Goal: Check status: Check status

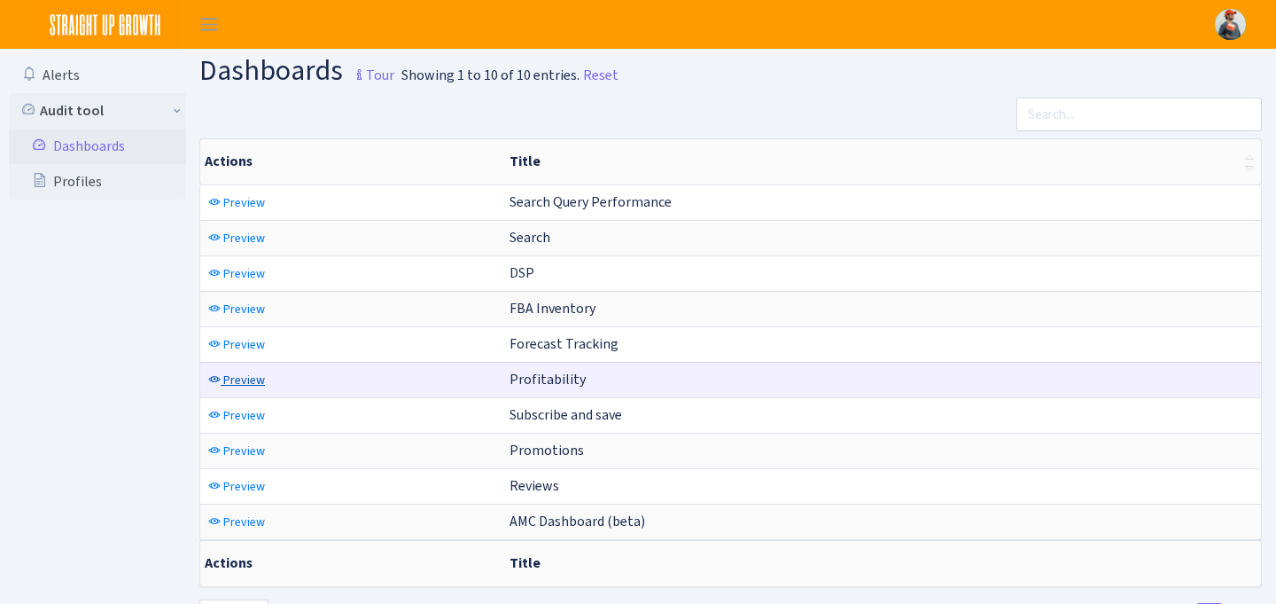
click at [220, 371] on link "Preview" at bounding box center [237, 379] width 66 height 27
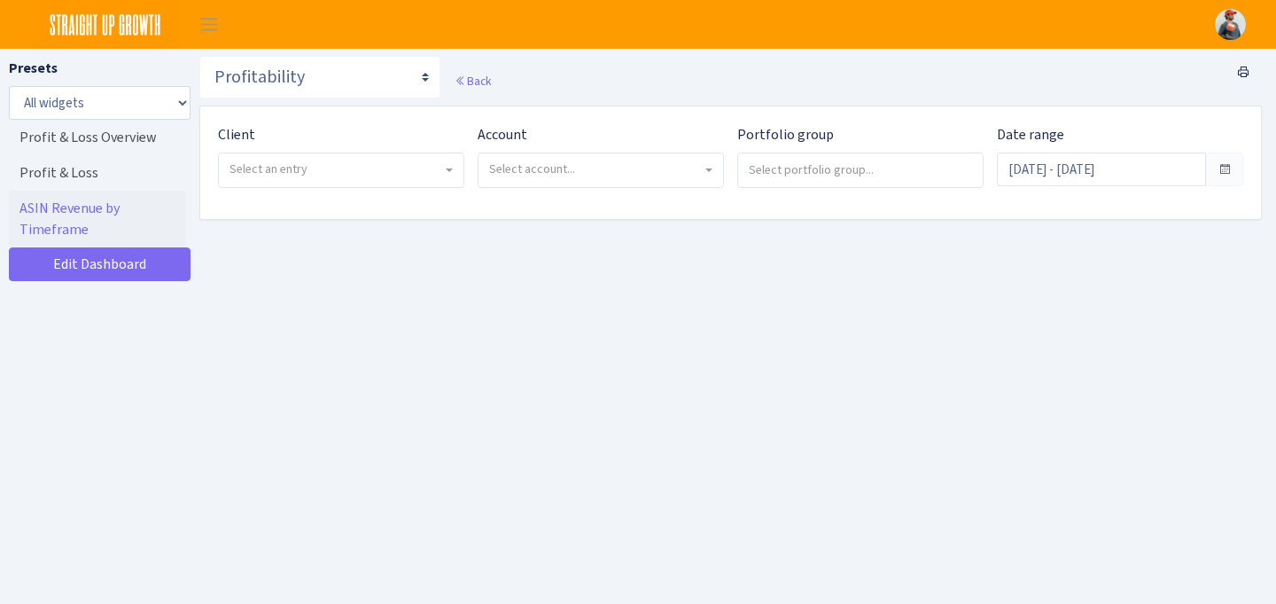
click at [378, 172] on span "Select an entry" at bounding box center [336, 169] width 213 height 18
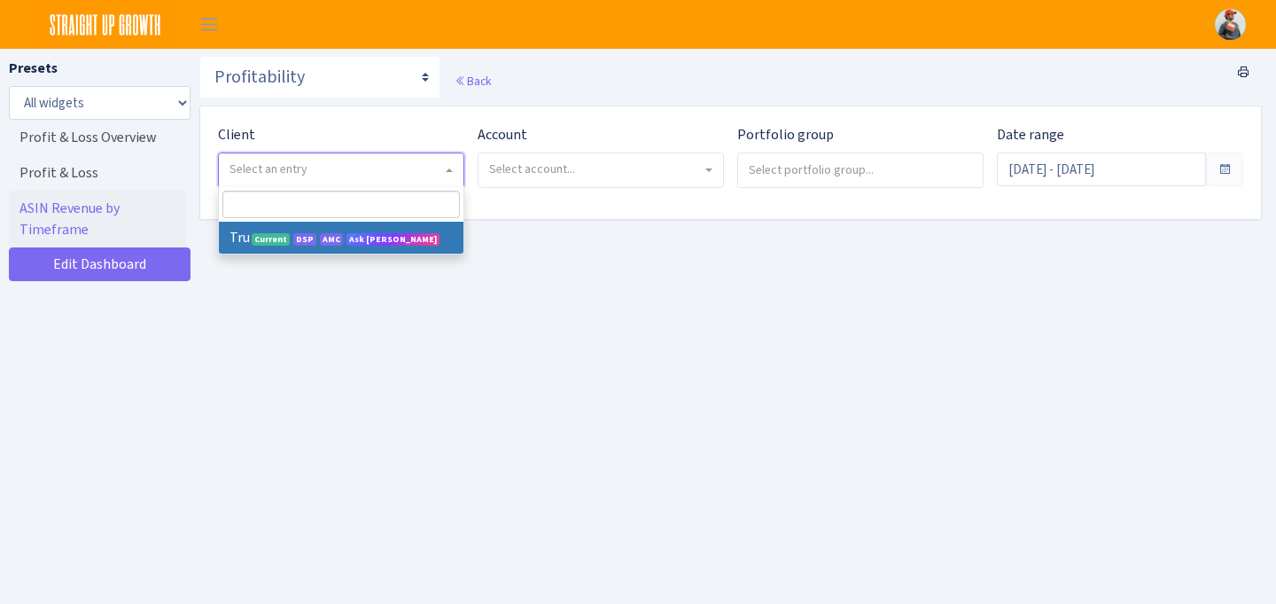
select select "482"
select select
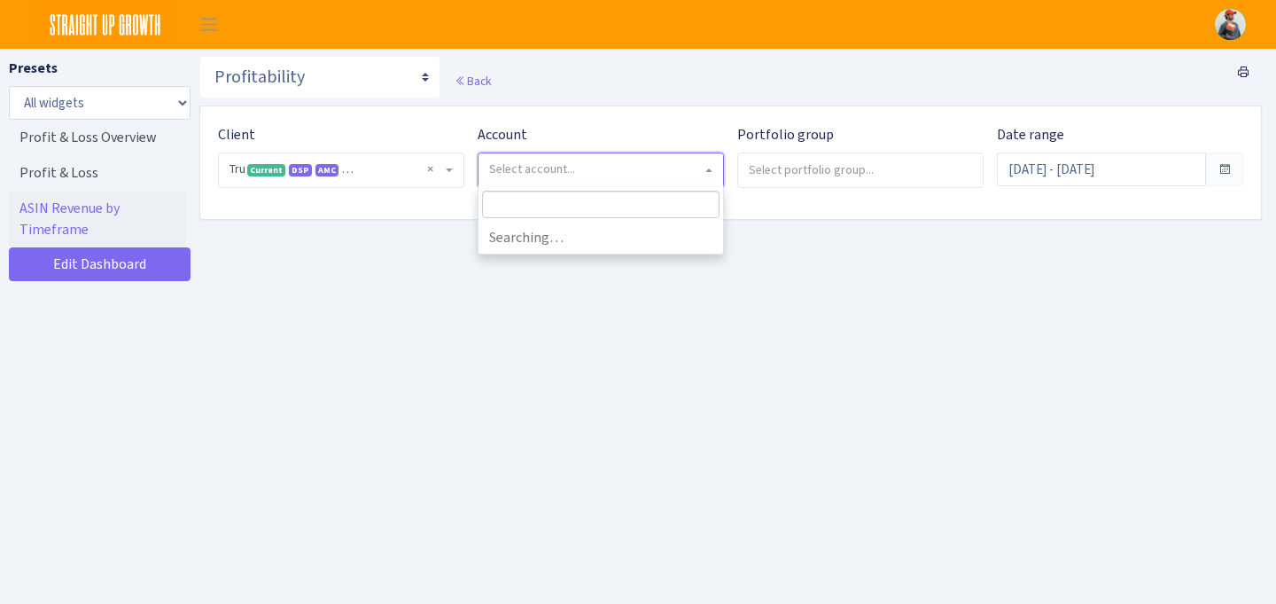
click at [578, 175] on span "Select account..." at bounding box center [595, 169] width 213 height 18
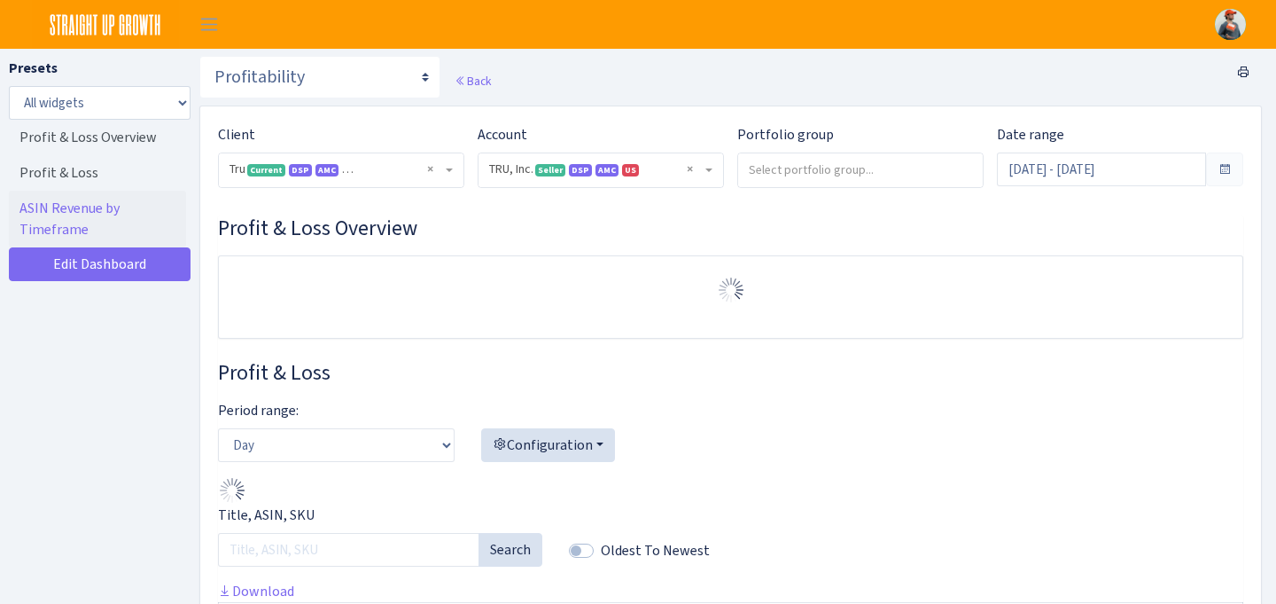
select select "1761349761672784"
click at [370, 435] on select "Day Week Month" at bounding box center [336, 445] width 237 height 34
click at [218, 428] on select "Day Week Month" at bounding box center [336, 445] width 237 height 34
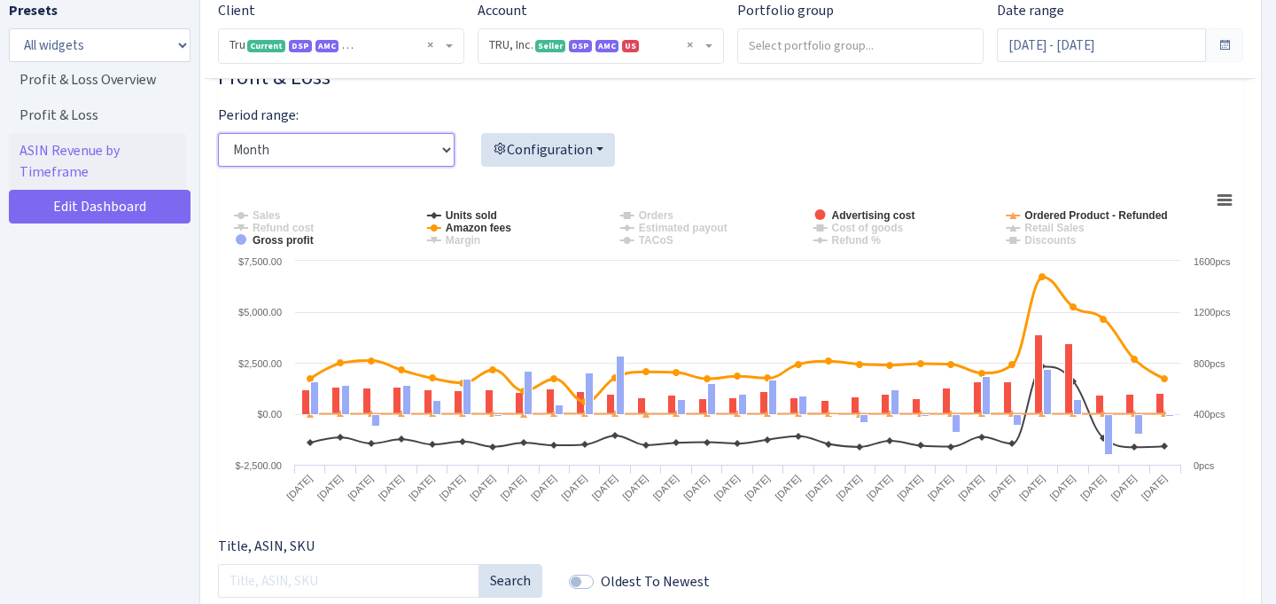
scroll to position [357, 0]
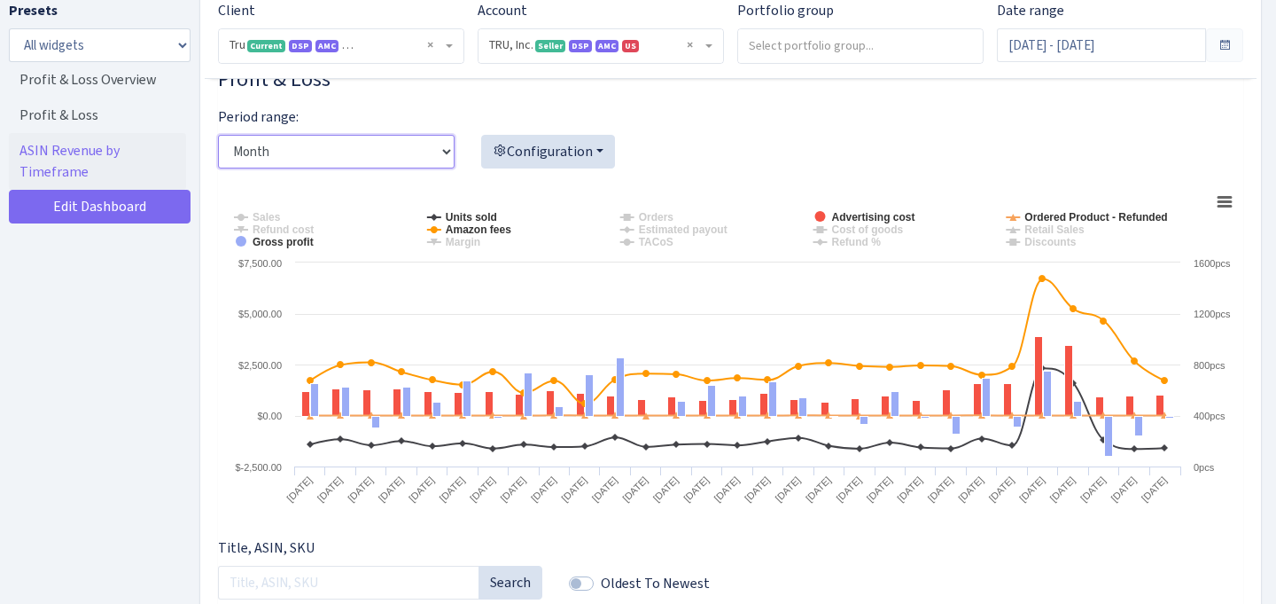
click at [368, 152] on select "Day Week Month" at bounding box center [336, 152] width 237 height 34
click at [218, 135] on select "Day Week Month" at bounding box center [336, 152] width 237 height 34
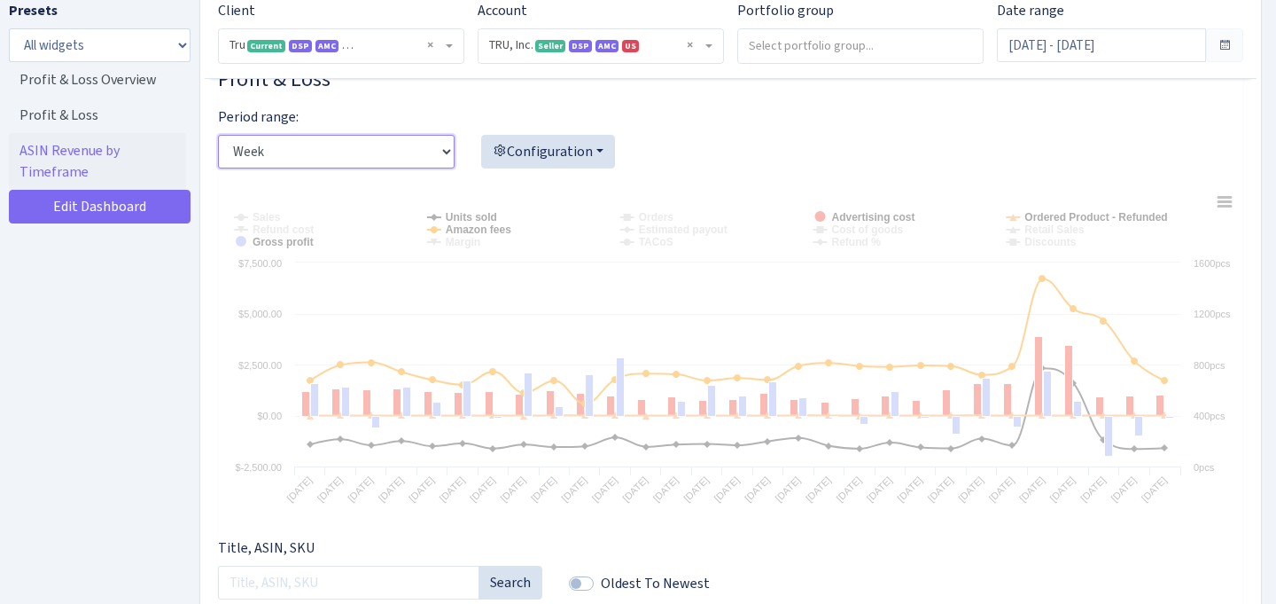
click at [354, 148] on select "Day Week Month" at bounding box center [336, 152] width 237 height 34
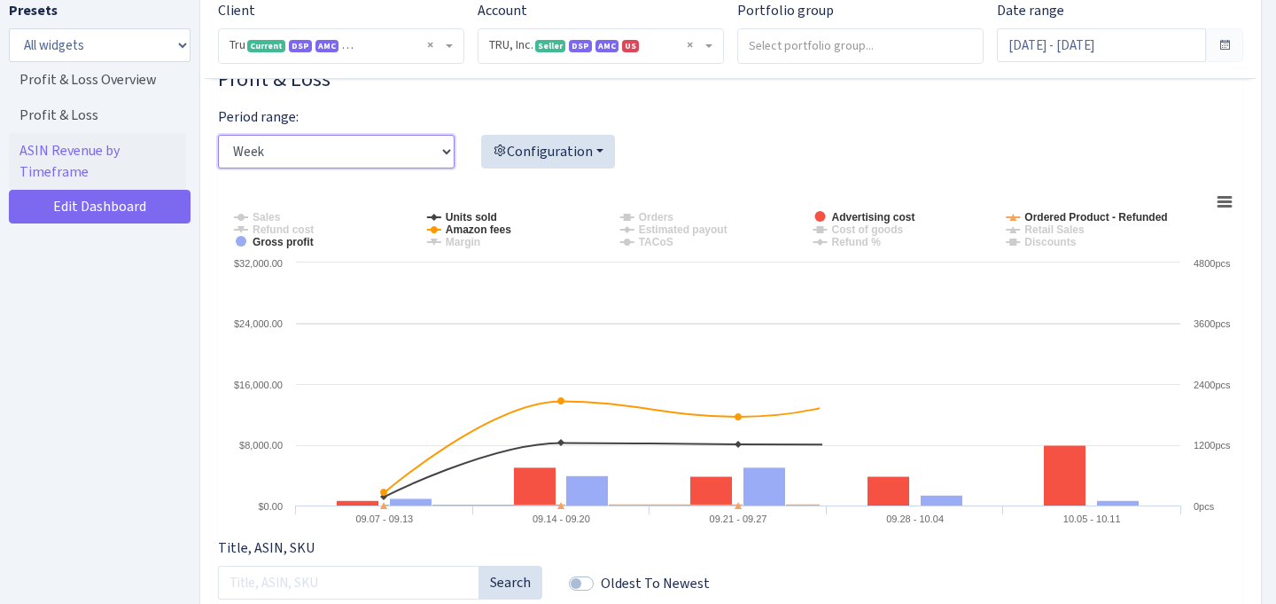
select select "month"
click at [218, 135] on select "Day Week Month" at bounding box center [336, 152] width 237 height 34
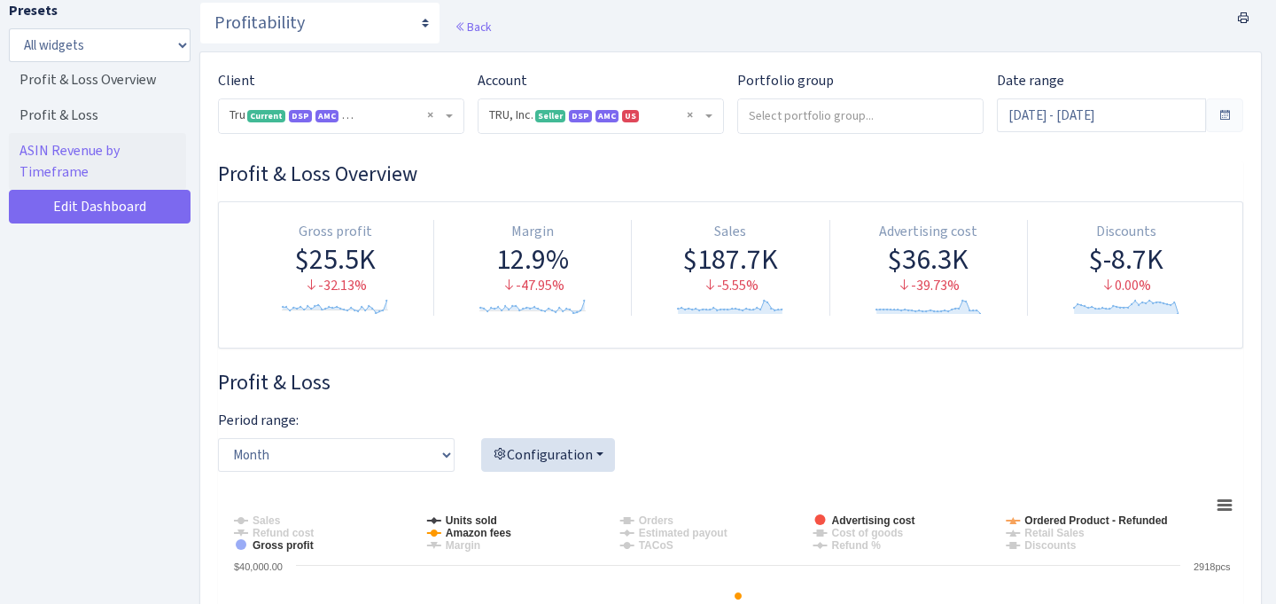
scroll to position [50, 0]
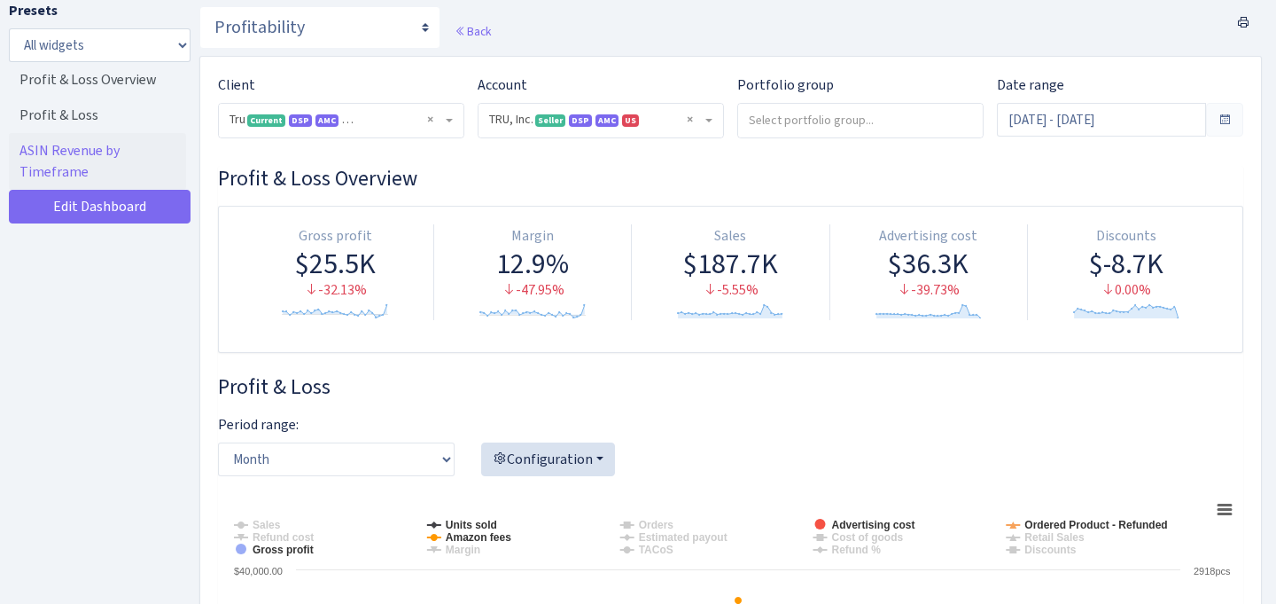
click at [1068, 51] on div "Back" at bounding box center [730, 31] width 1063 height 50
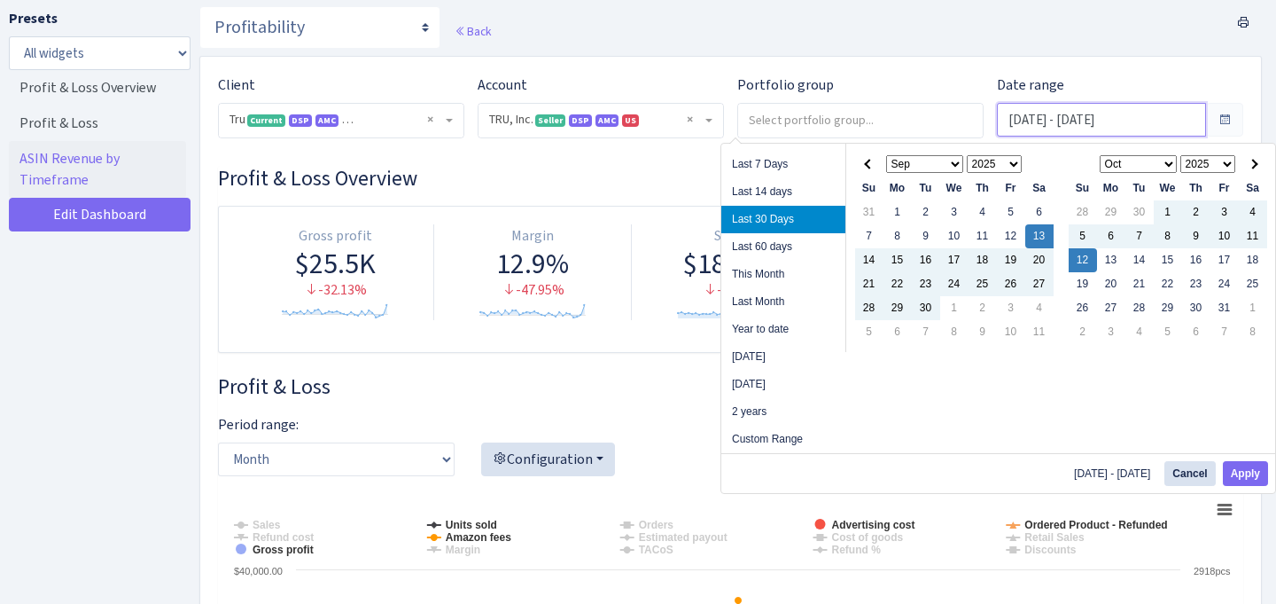
click at [1048, 113] on input "[DATE] - [DATE]" at bounding box center [1101, 120] width 209 height 34
click at [872, 163] on span at bounding box center [869, 164] width 10 height 10
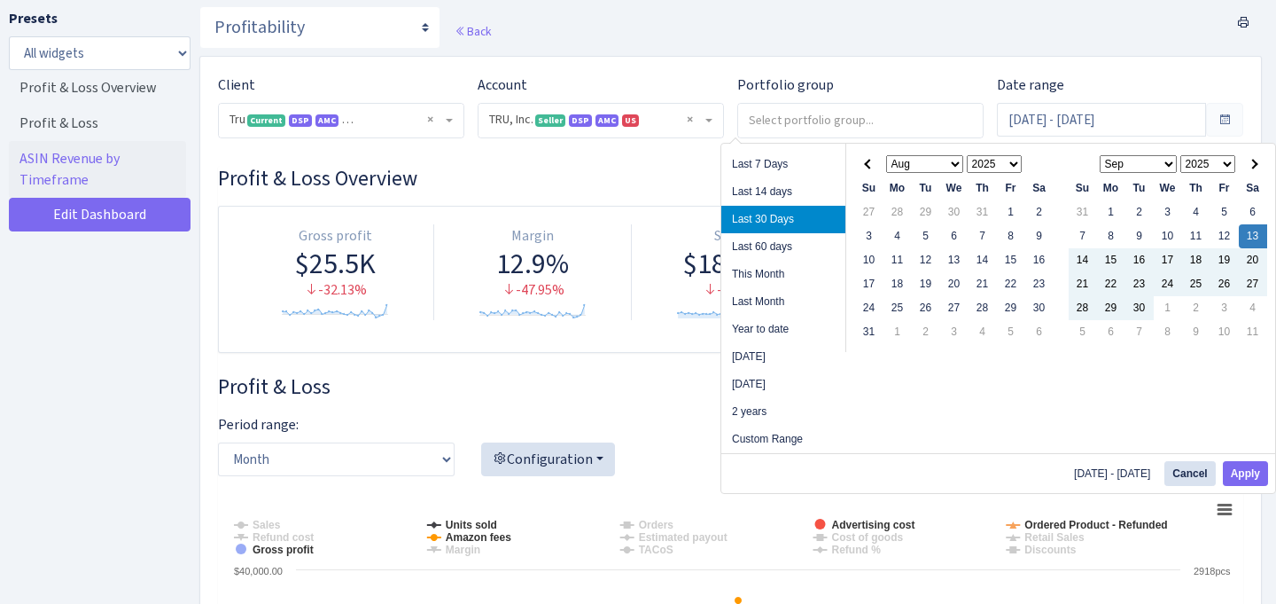
click at [872, 163] on span at bounding box center [869, 164] width 10 height 10
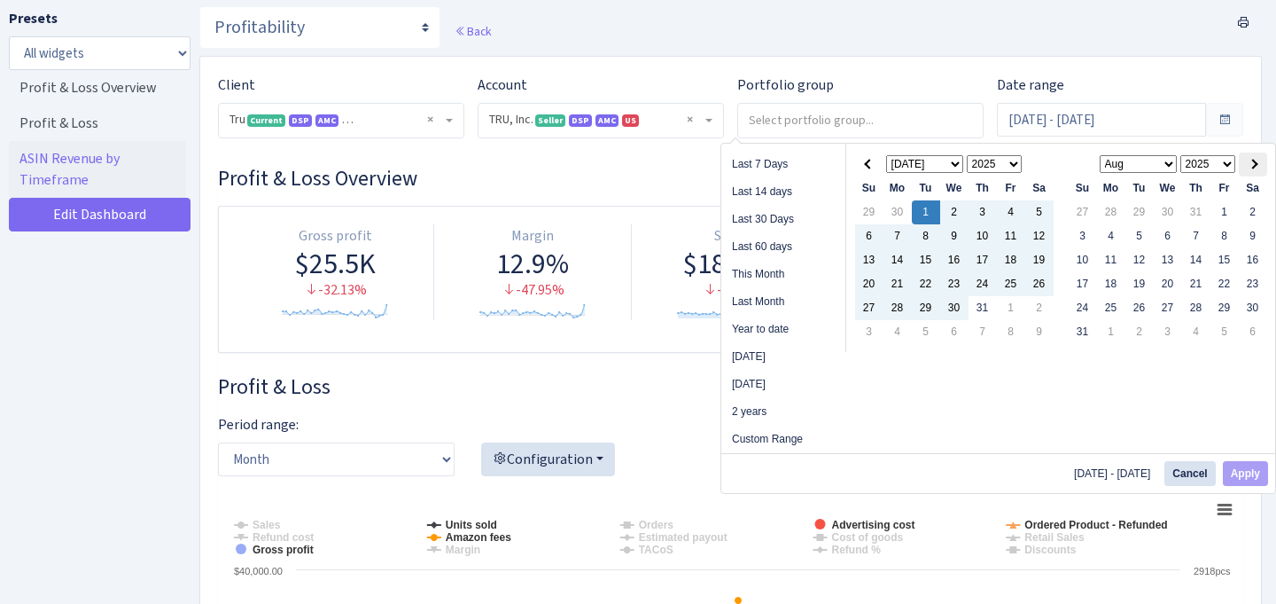
click at [1262, 163] on th at bounding box center [1253, 164] width 28 height 24
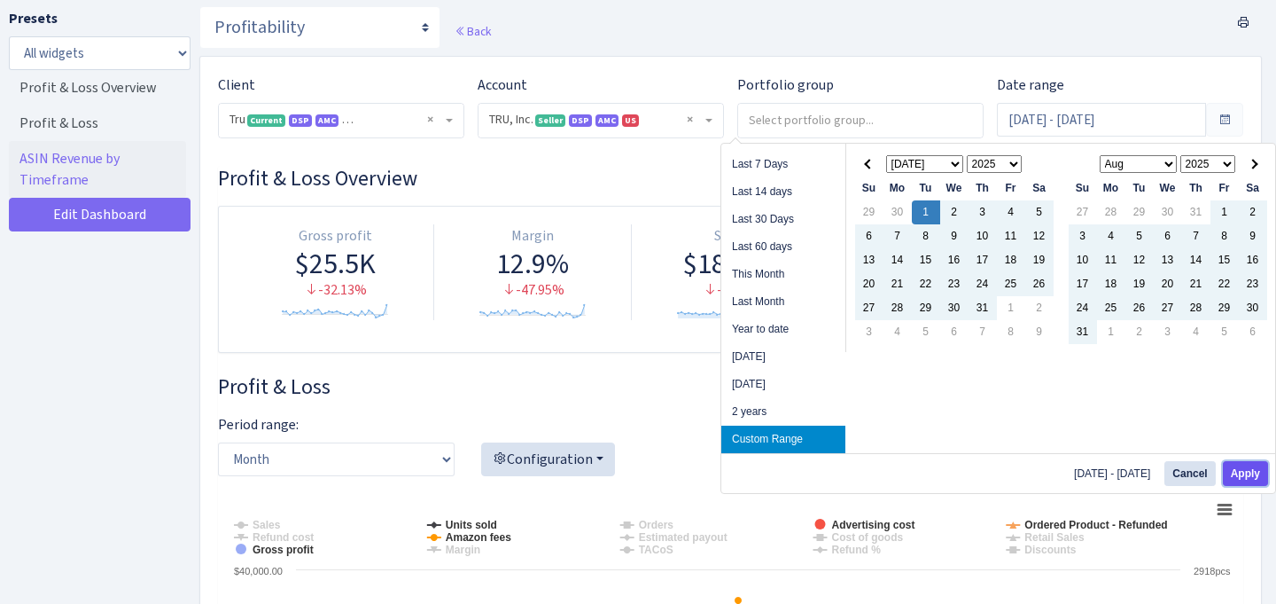
click at [1258, 464] on button "Apply" at bounding box center [1245, 473] width 45 height 25
type input "[DATE] - [DATE]"
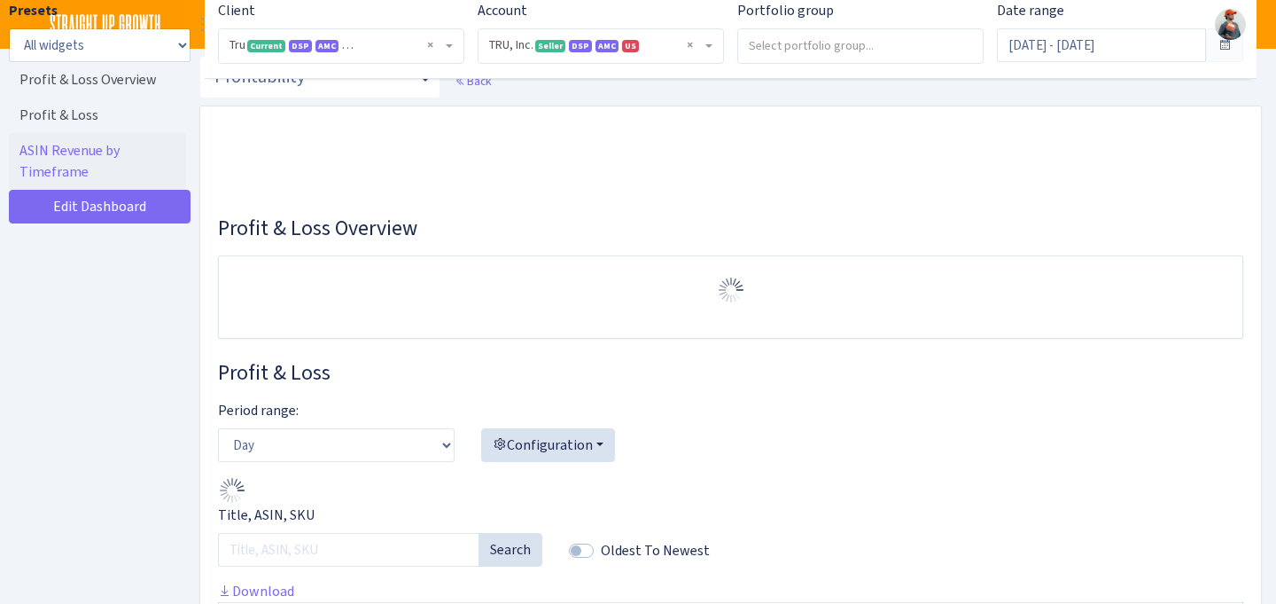
select select "1761349761672784"
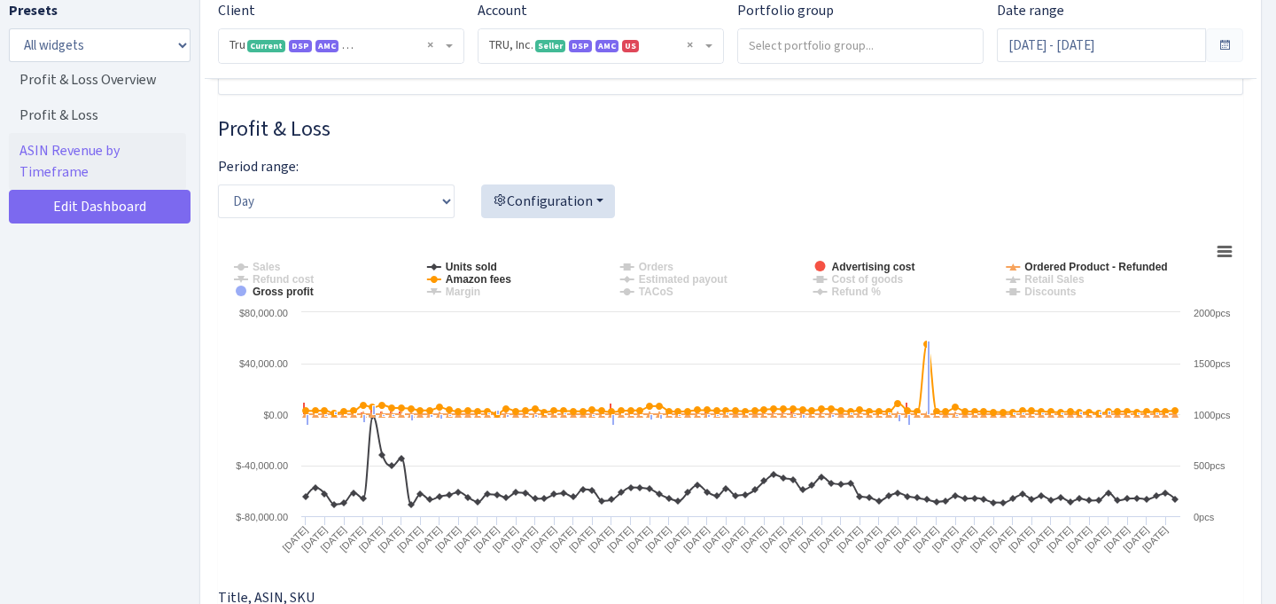
scroll to position [289, 0]
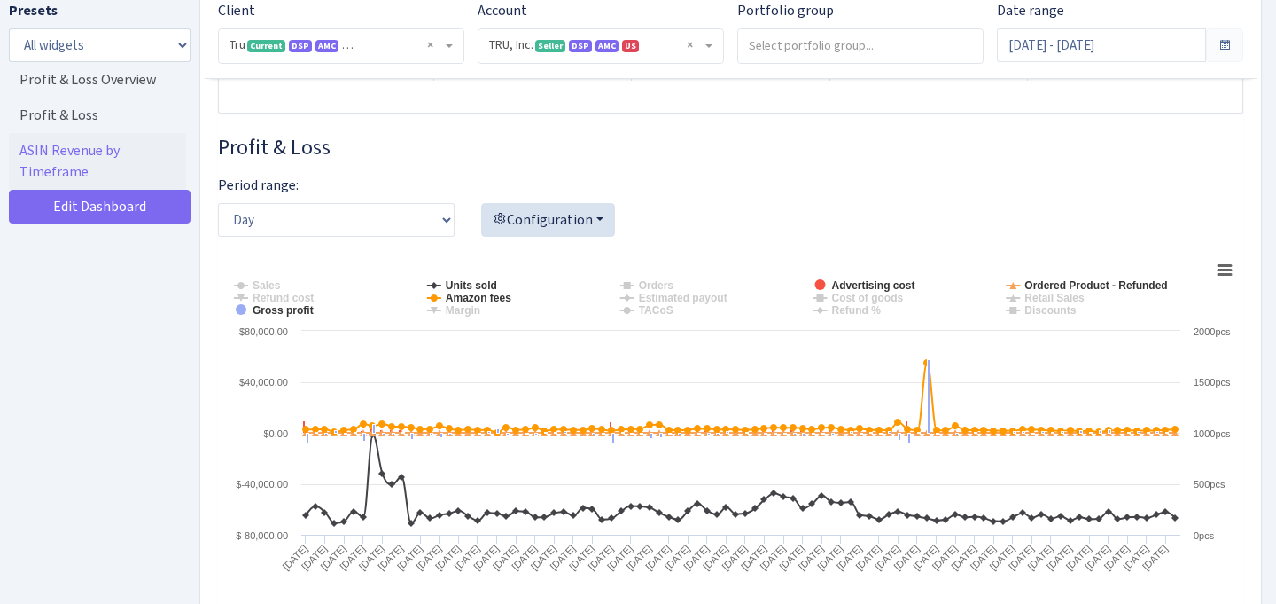
click at [432, 199] on div "Period range: Day Week Month" at bounding box center [336, 206] width 237 height 62
click at [418, 222] on select "Day Week Month" at bounding box center [336, 220] width 237 height 34
select select "month"
click at [218, 203] on select "Day Week Month" at bounding box center [336, 220] width 237 height 34
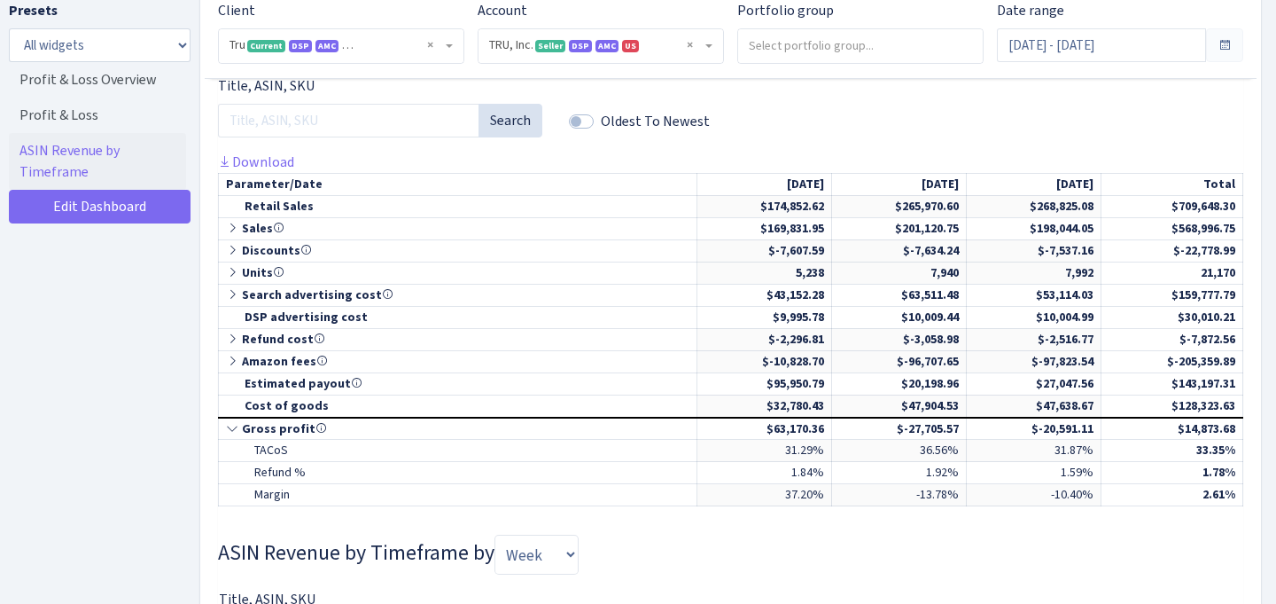
scroll to position [823, 0]
